Goal: Information Seeking & Learning: Stay updated

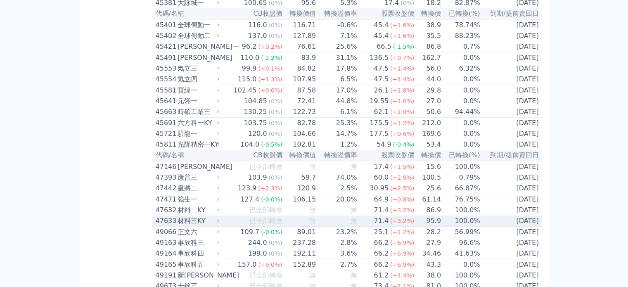
scroll to position [2395, 0]
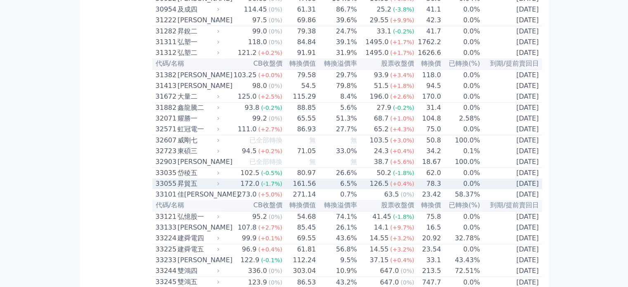
scroll to position [1445, 0]
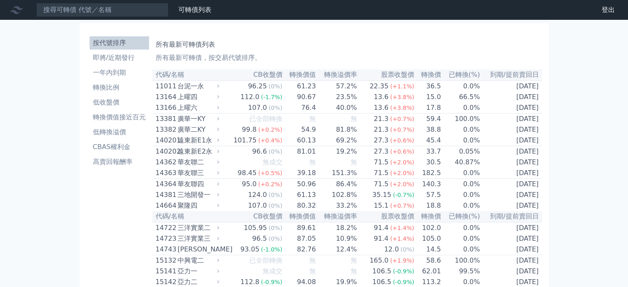
scroll to position [1528, 0]
